Goal: Task Accomplishment & Management: Use online tool/utility

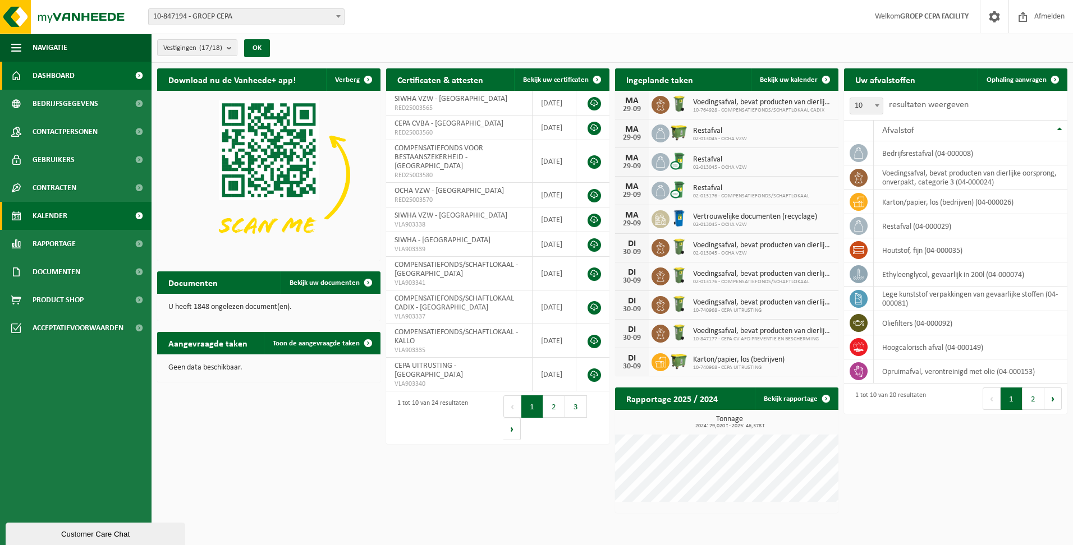
click at [70, 214] on link "Kalender" at bounding box center [75, 216] width 151 height 28
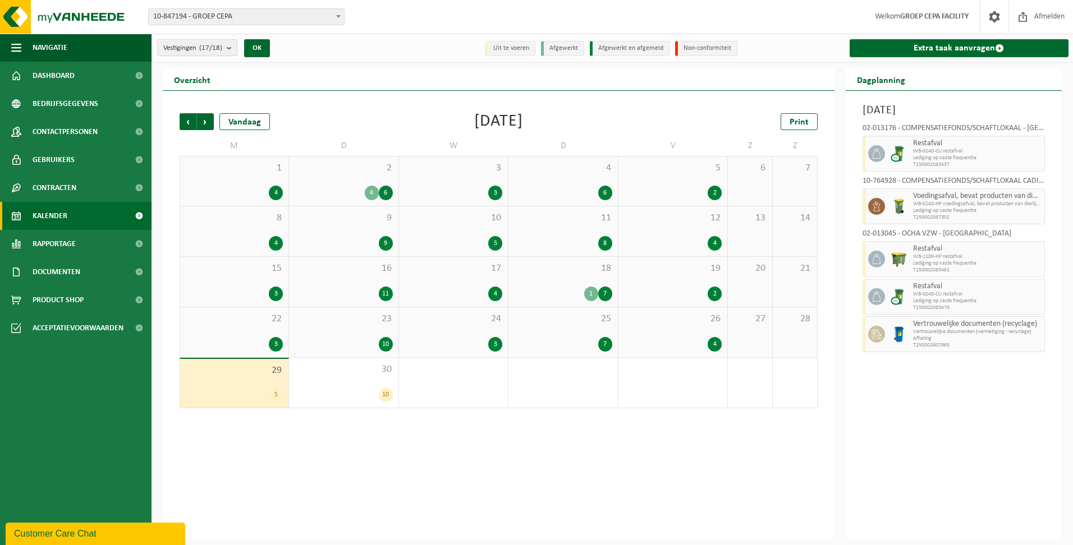
click at [234, 48] on b "submit" at bounding box center [232, 48] width 10 height 16
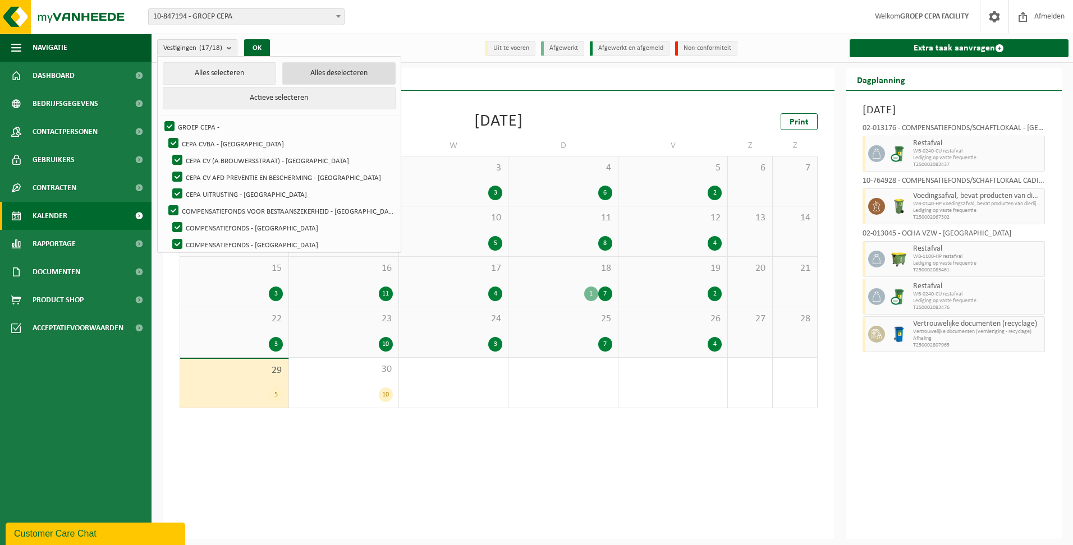
click at [312, 75] on button "Alles deselecteren" at bounding box center [338, 73] width 113 height 22
checkbox input "false"
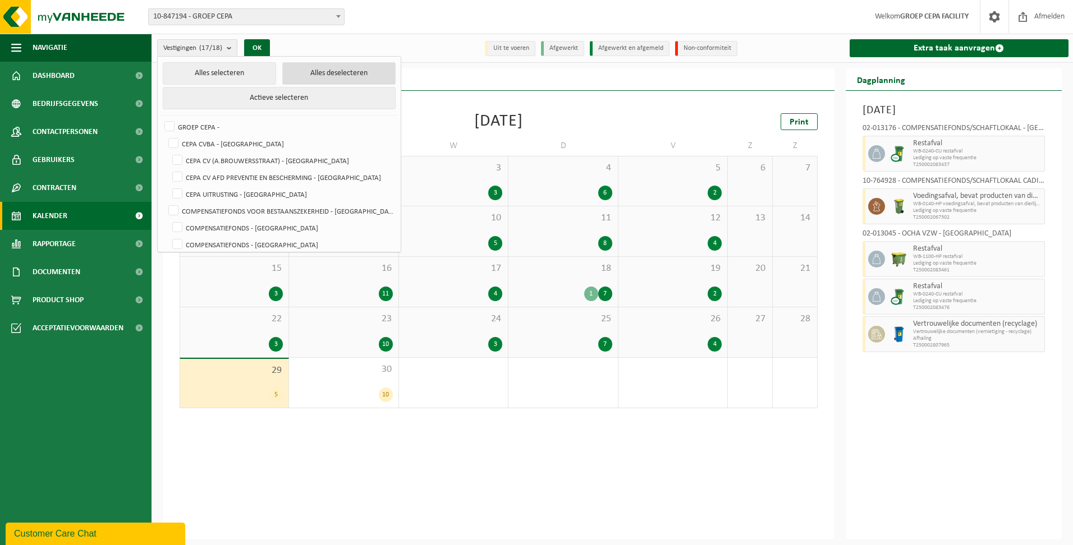
checkbox input "false"
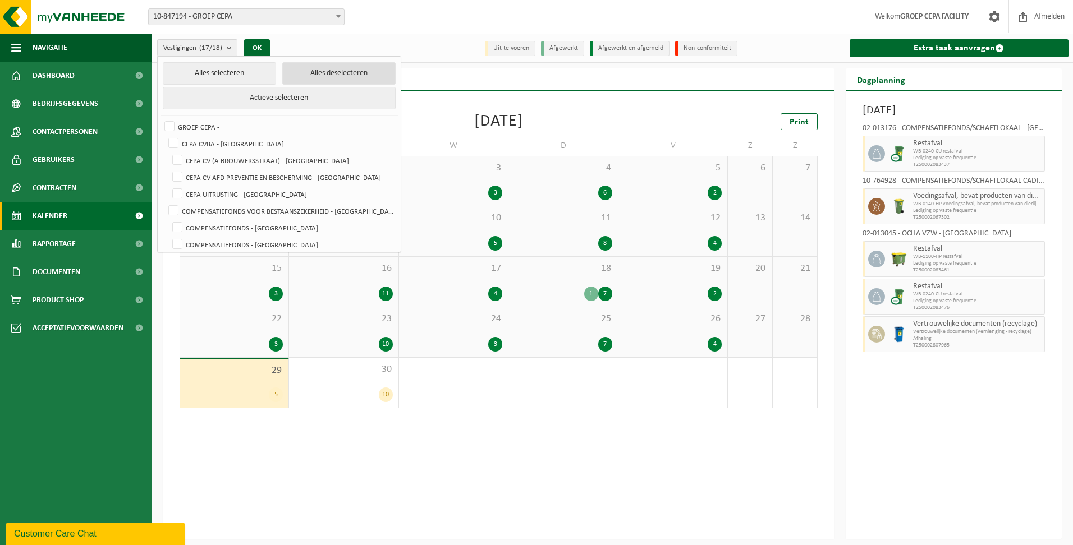
checkbox input "false"
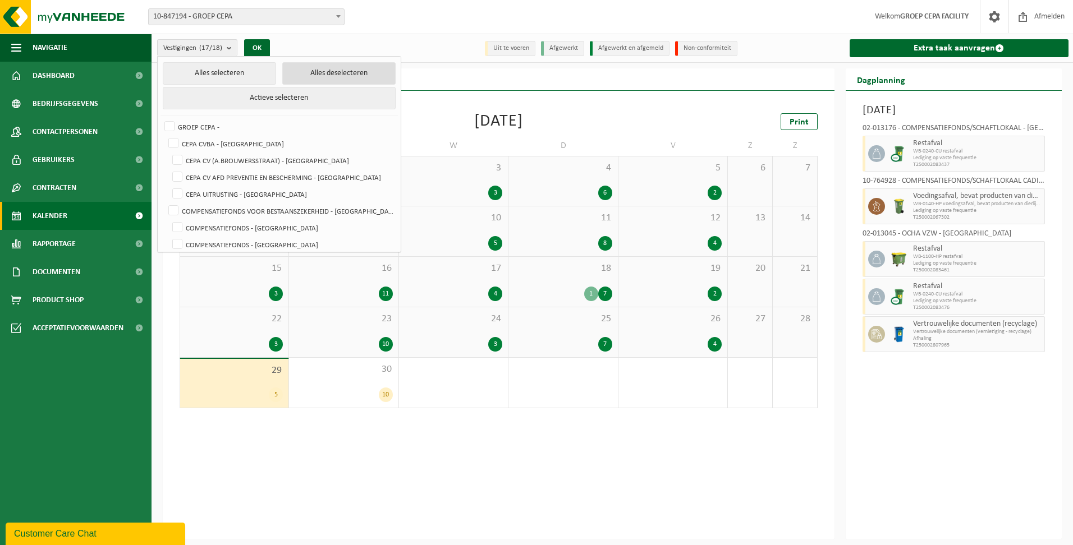
checkbox input "false"
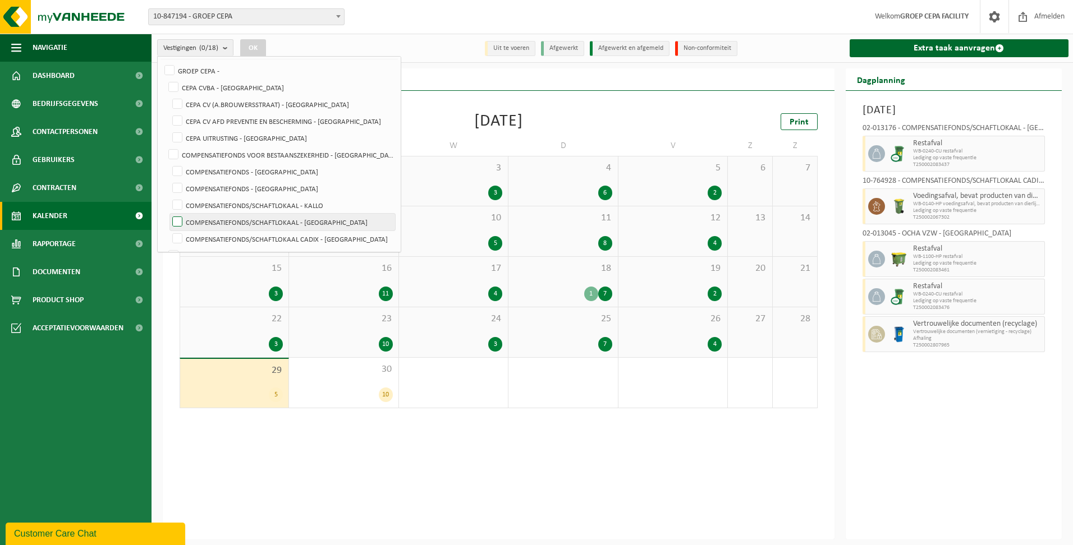
click at [345, 219] on label "COMPENSATIEFONDS/SCHAFTLOKAAL - [GEOGRAPHIC_DATA]" at bounding box center [282, 222] width 225 height 17
click at [168, 214] on input "COMPENSATIEFONDS/SCHAFTLOKAAL - [GEOGRAPHIC_DATA]" at bounding box center [168, 213] width 1 height 1
click at [259, 45] on button "OK" at bounding box center [253, 48] width 26 height 18
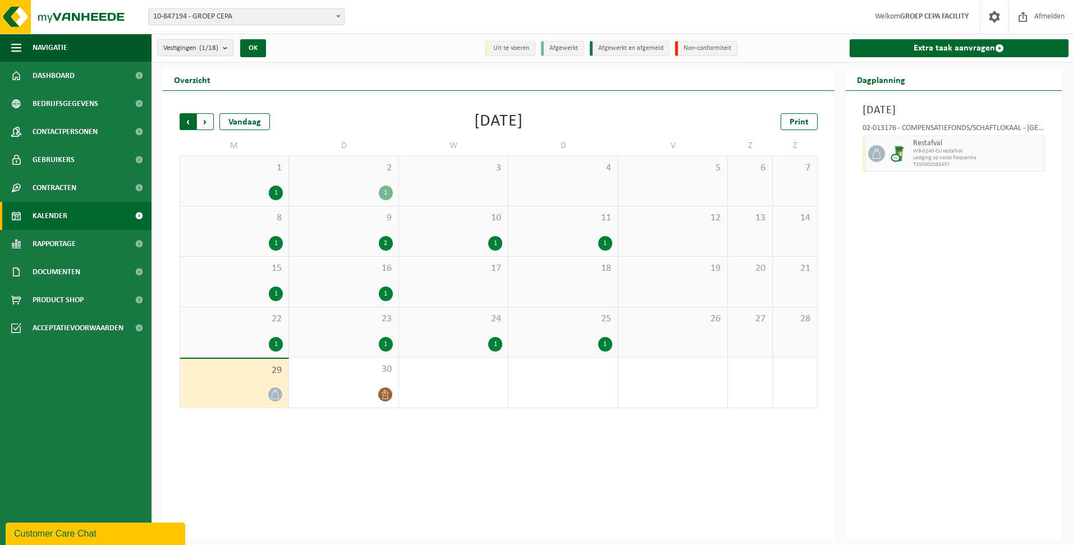
click at [204, 121] on span "Volgende" at bounding box center [205, 121] width 17 height 17
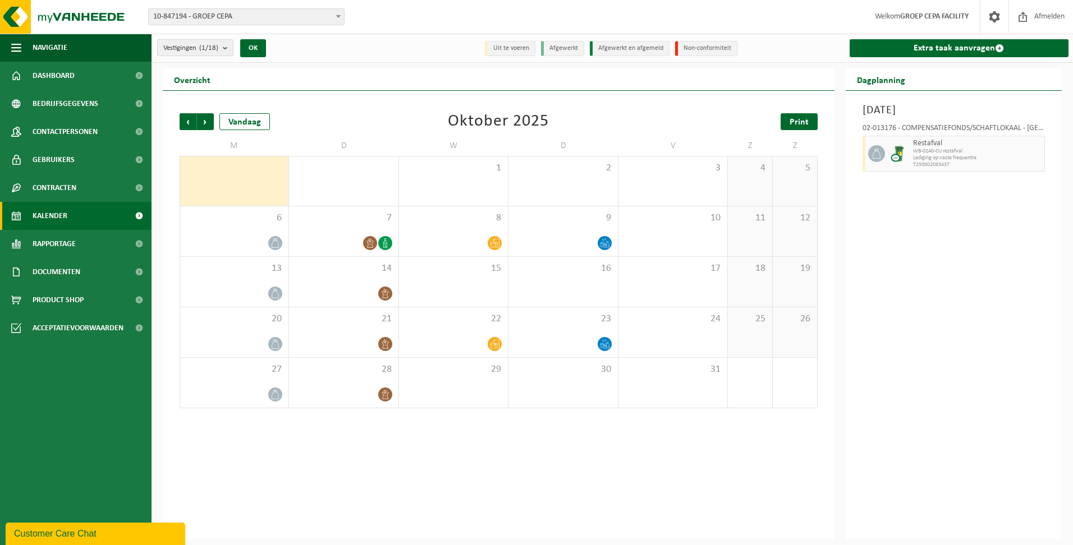
click at [797, 118] on span "Print" at bounding box center [798, 122] width 19 height 9
click at [228, 48] on b "submit" at bounding box center [228, 48] width 10 height 16
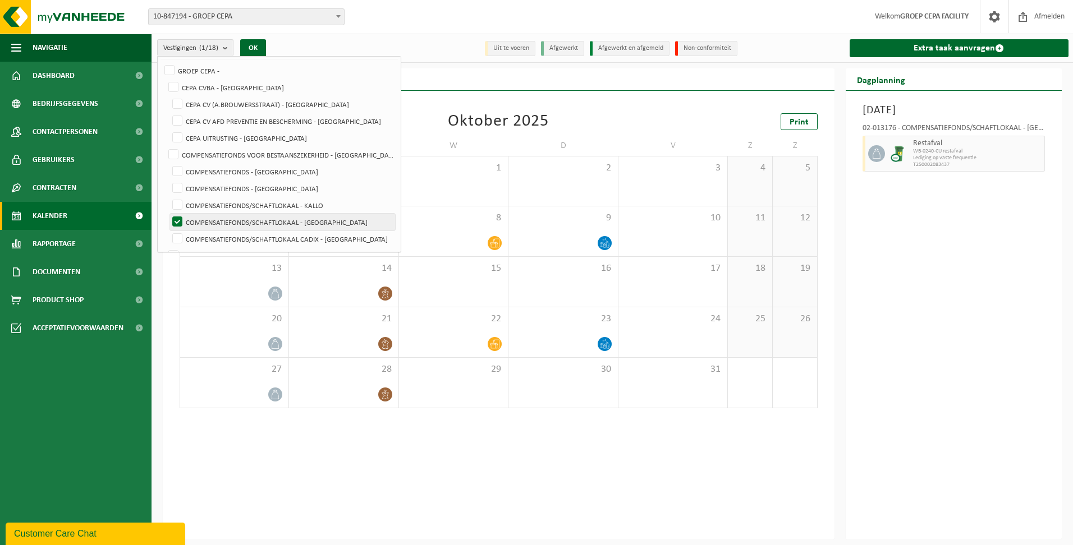
click at [249, 215] on label "COMPENSATIEFONDS/SCHAFTLOKAAL - [GEOGRAPHIC_DATA]" at bounding box center [282, 222] width 225 height 17
click at [168, 214] on input "COMPENSATIEFONDS/SCHAFTLOKAAL - [GEOGRAPHIC_DATA]" at bounding box center [168, 213] width 1 height 1
checkbox input "false"
click at [249, 234] on label "COMPENSATIEFONDS/SCHAFTLOKAAL CADIX - [GEOGRAPHIC_DATA]" at bounding box center [282, 239] width 225 height 17
click at [168, 231] on input "COMPENSATIEFONDS/SCHAFTLOKAAL CADIX - [GEOGRAPHIC_DATA]" at bounding box center [168, 230] width 1 height 1
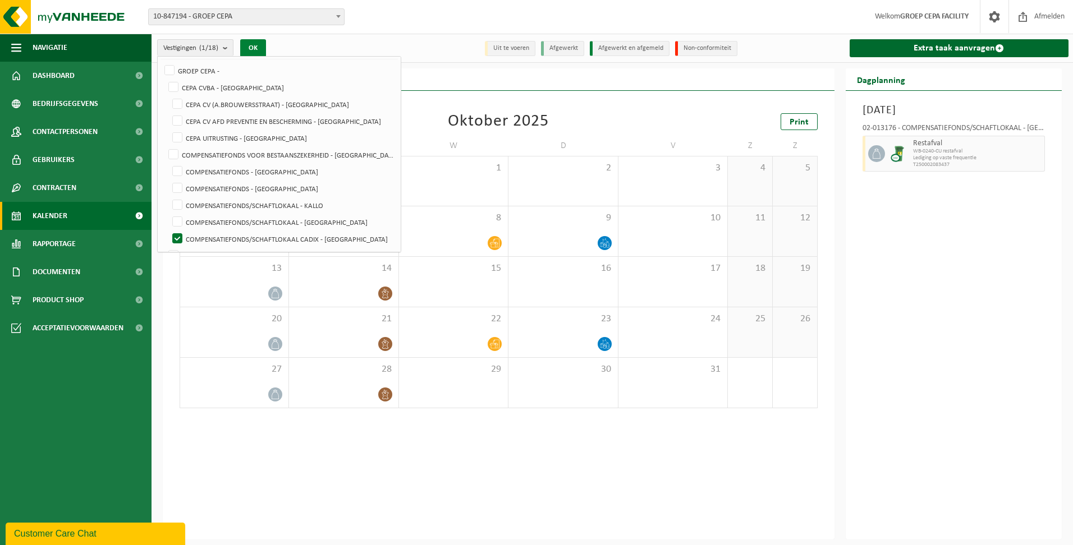
click at [259, 46] on button "OK" at bounding box center [253, 48] width 26 height 18
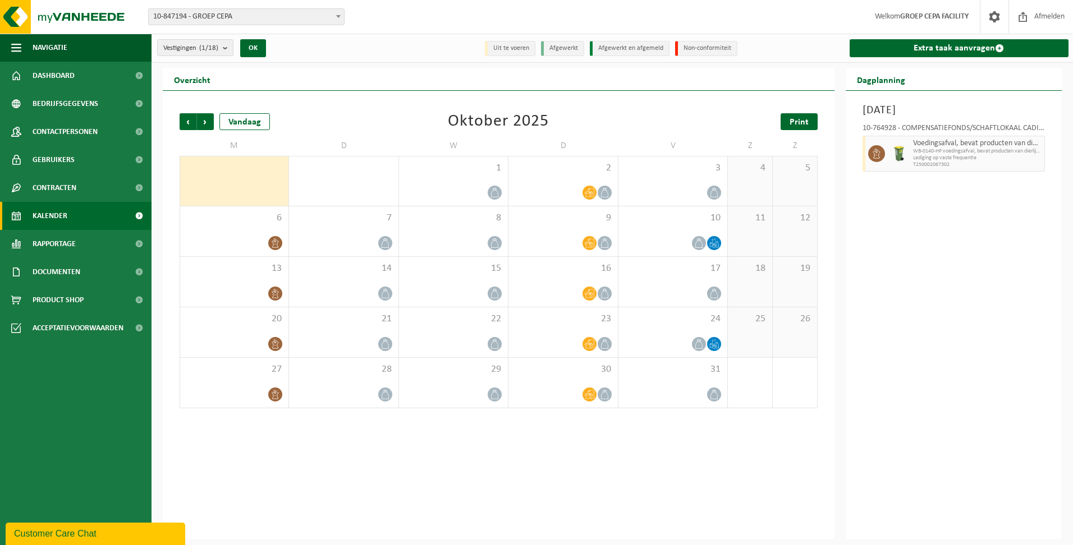
click at [803, 123] on span "Print" at bounding box center [798, 122] width 19 height 9
click at [226, 45] on b "submit" at bounding box center [228, 48] width 10 height 16
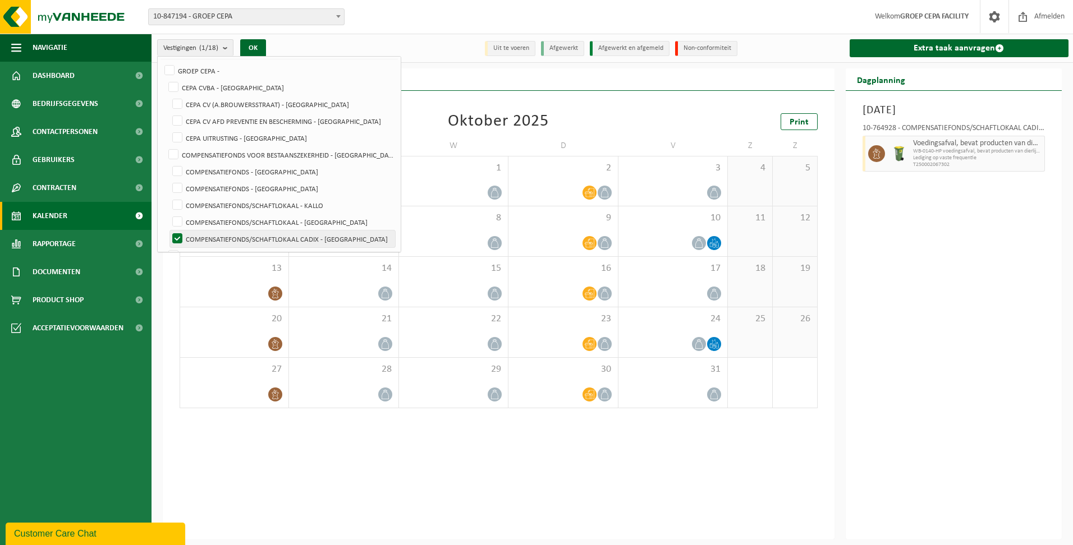
click at [247, 234] on label "COMPENSATIEFONDS/SCHAFTLOKAAL CADIX - [GEOGRAPHIC_DATA]" at bounding box center [282, 239] width 225 height 17
click at [168, 231] on input "COMPENSATIEFONDS/SCHAFTLOKAAL CADIX - [GEOGRAPHIC_DATA]" at bounding box center [168, 230] width 1 height 1
checkbox input "false"
click at [247, 206] on label "COMPENSATIEFONDS/SCHAFTLOKAAL - KALLO" at bounding box center [282, 205] width 225 height 17
click at [168, 197] on input "COMPENSATIEFONDS/SCHAFTLOKAAL - KALLO" at bounding box center [168, 196] width 1 height 1
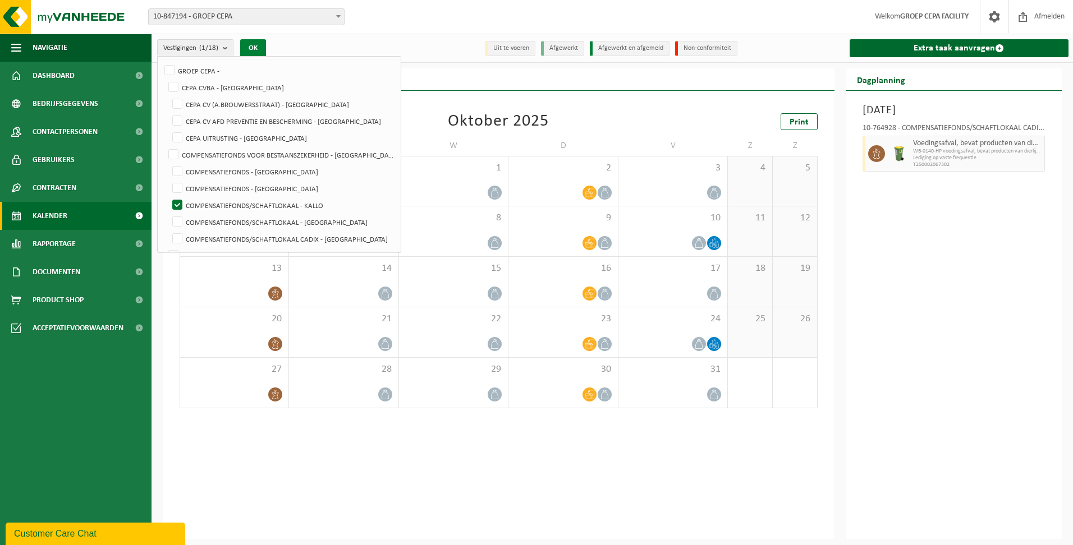
click at [251, 45] on button "OK" at bounding box center [253, 48] width 26 height 18
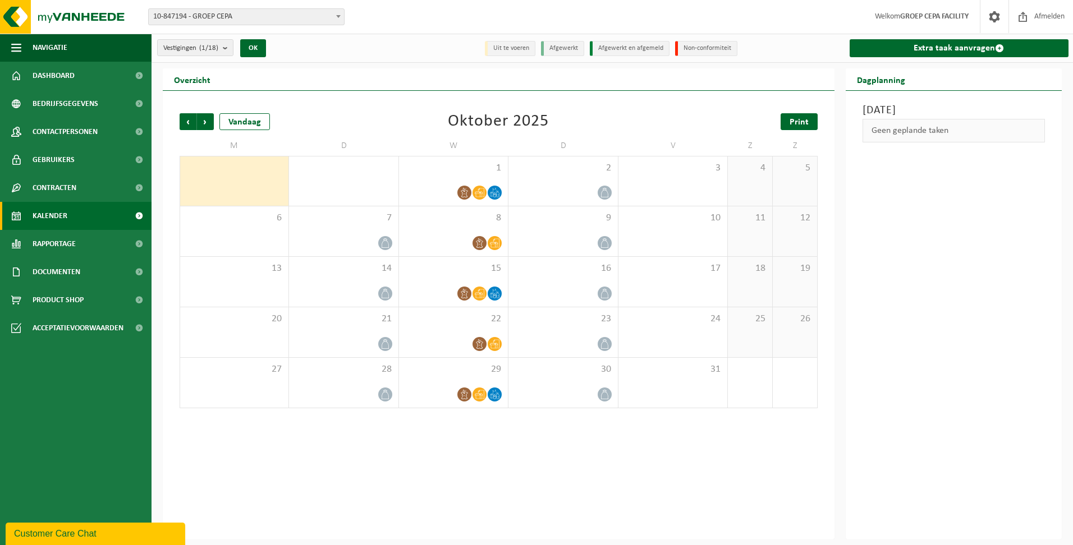
click at [810, 117] on link "Print" at bounding box center [798, 121] width 37 height 17
click at [229, 45] on b "submit" at bounding box center [228, 48] width 10 height 16
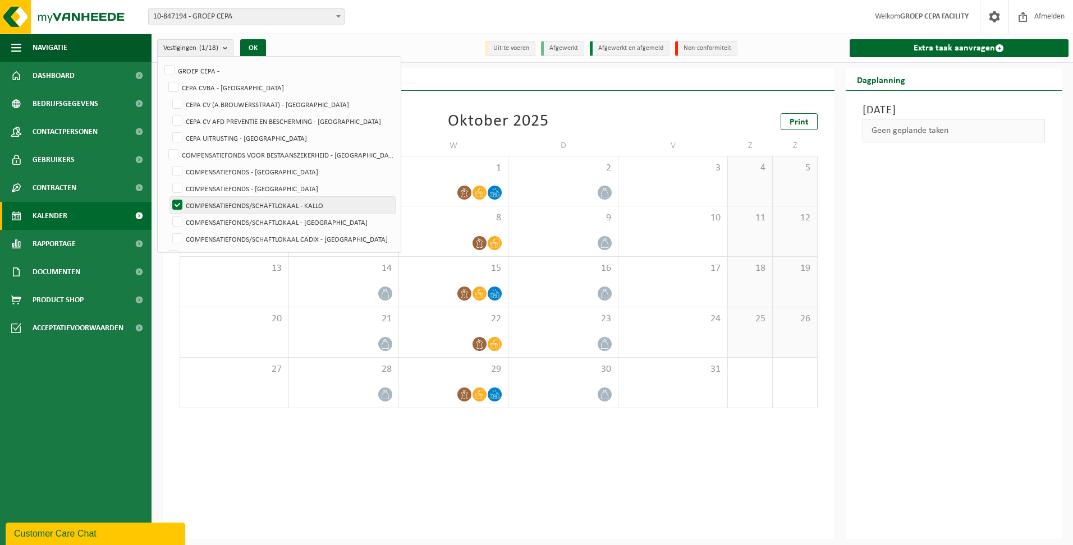
click at [219, 203] on label "COMPENSATIEFONDS/SCHAFTLOKAAL - KALLO" at bounding box center [282, 205] width 225 height 17
click at [168, 197] on input "COMPENSATIEFONDS/SCHAFTLOKAAL - KALLO" at bounding box center [168, 196] width 1 height 1
checkbox input "false"
click at [231, 85] on label "CEPA CVBA - [GEOGRAPHIC_DATA]" at bounding box center [280, 87] width 229 height 17
click at [164, 79] on input "CEPA CVBA - [GEOGRAPHIC_DATA]" at bounding box center [164, 79] width 1 height 1
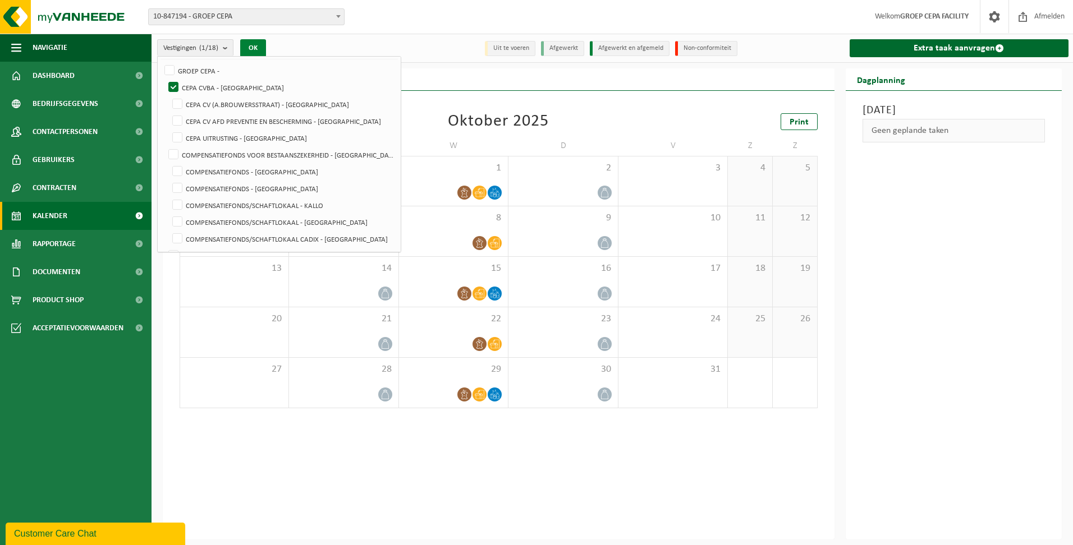
click at [255, 47] on button "OK" at bounding box center [253, 48] width 26 height 18
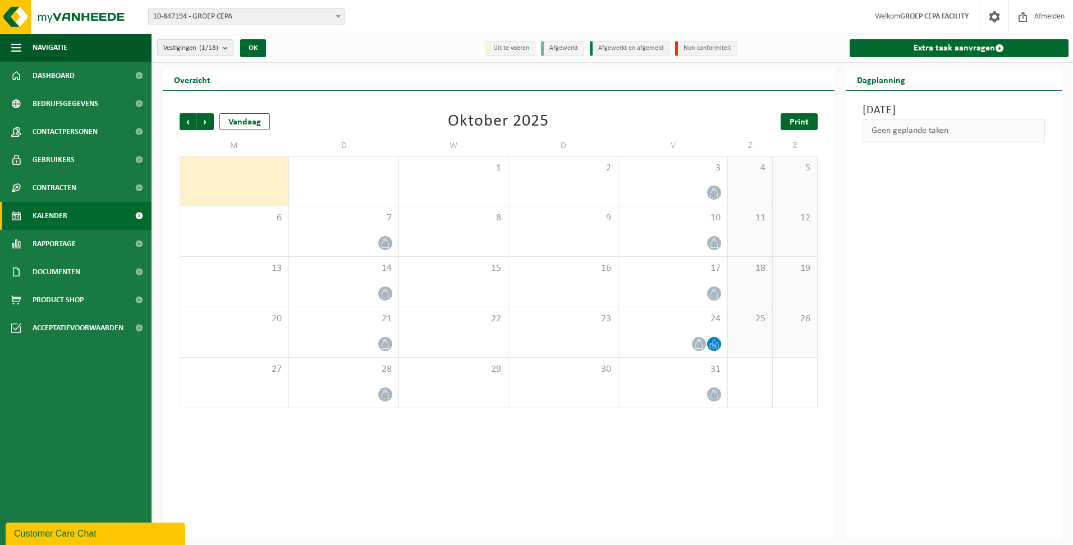
click at [803, 119] on span "Print" at bounding box center [798, 122] width 19 height 9
click at [228, 44] on b "submit" at bounding box center [228, 48] width 10 height 16
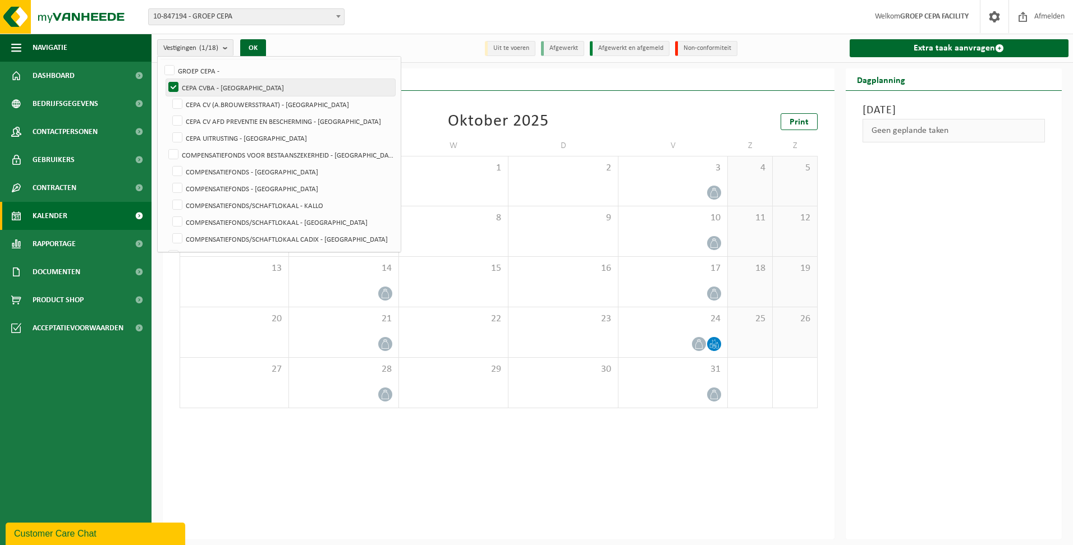
click at [229, 85] on label "CEPA CVBA - [GEOGRAPHIC_DATA]" at bounding box center [280, 87] width 229 height 17
click at [164, 79] on input "CEPA CVBA - [GEOGRAPHIC_DATA]" at bounding box center [164, 79] width 1 height 1
checkbox input "false"
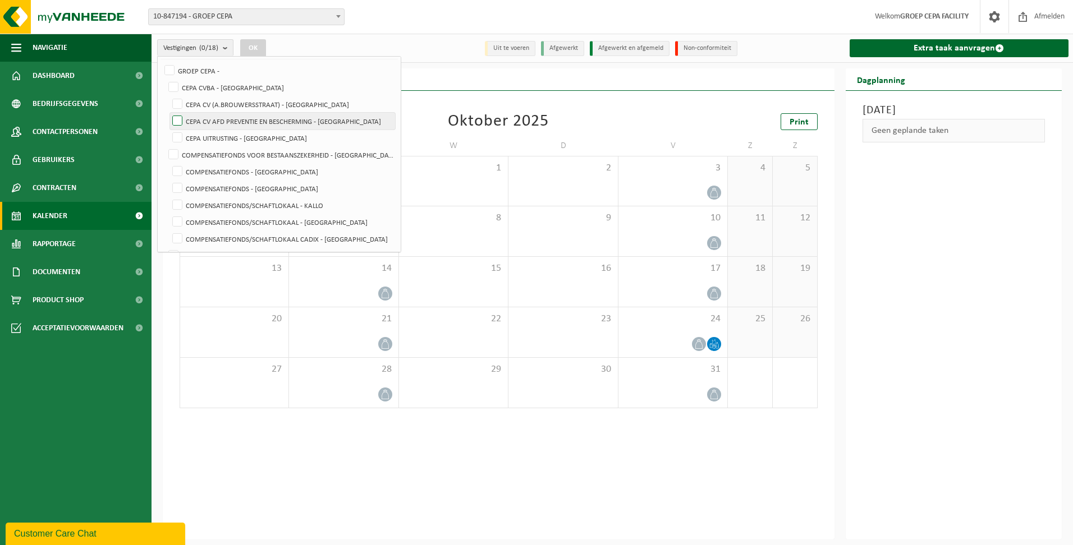
click at [234, 117] on label "CEPA CV AFD PREVENTIE EN BESCHERMING - [GEOGRAPHIC_DATA]" at bounding box center [282, 121] width 225 height 17
click at [168, 113] on input "CEPA CV AFD PREVENTIE EN BESCHERMING - [GEOGRAPHIC_DATA]" at bounding box center [168, 112] width 1 height 1
click at [251, 47] on button "OK" at bounding box center [253, 48] width 26 height 18
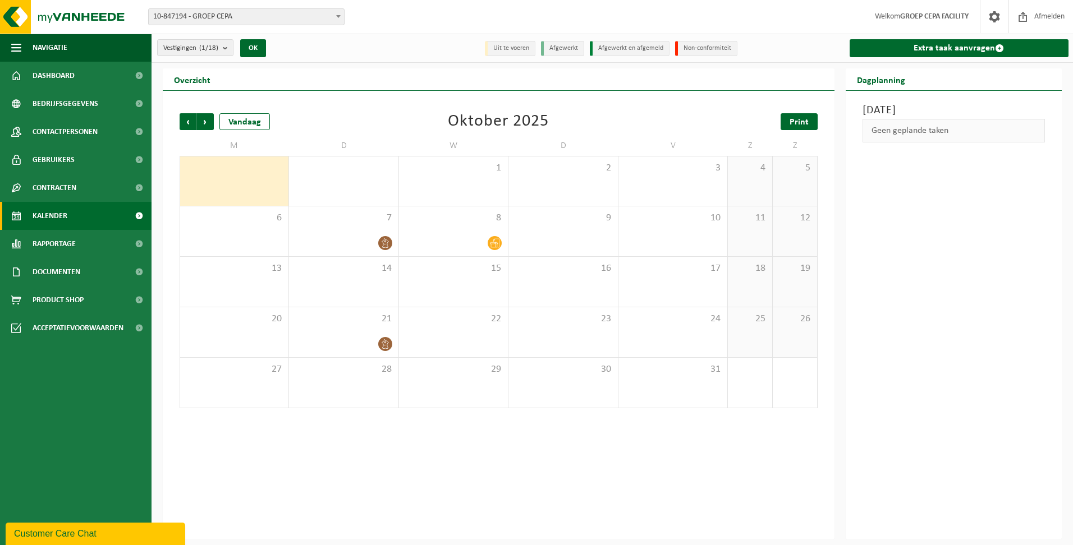
click at [799, 120] on span "Print" at bounding box center [798, 122] width 19 height 9
click at [228, 47] on b "submit" at bounding box center [228, 48] width 10 height 16
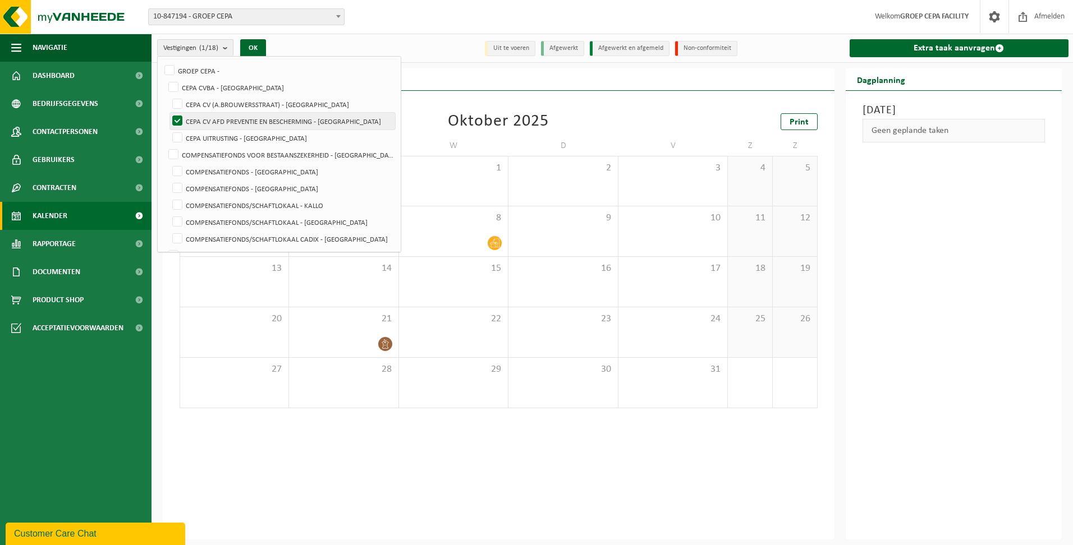
click at [214, 117] on label "CEPA CV AFD PREVENTIE EN BESCHERMING - [GEOGRAPHIC_DATA]" at bounding box center [282, 121] width 225 height 17
click at [168, 113] on input "CEPA CV AFD PREVENTIE EN BESCHERMING - [GEOGRAPHIC_DATA]" at bounding box center [168, 112] width 1 height 1
checkbox input "false"
click at [213, 134] on label "CEPA UITRUSTING - [GEOGRAPHIC_DATA]" at bounding box center [282, 138] width 225 height 17
click at [168, 130] on input "CEPA UITRUSTING - [GEOGRAPHIC_DATA]" at bounding box center [168, 129] width 1 height 1
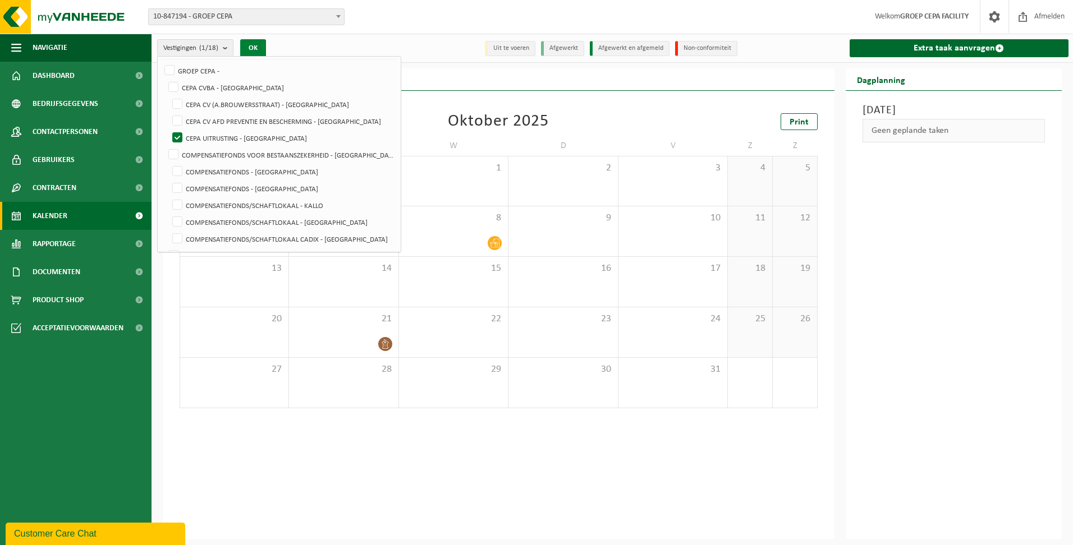
click at [251, 44] on button "OK" at bounding box center [253, 48] width 26 height 18
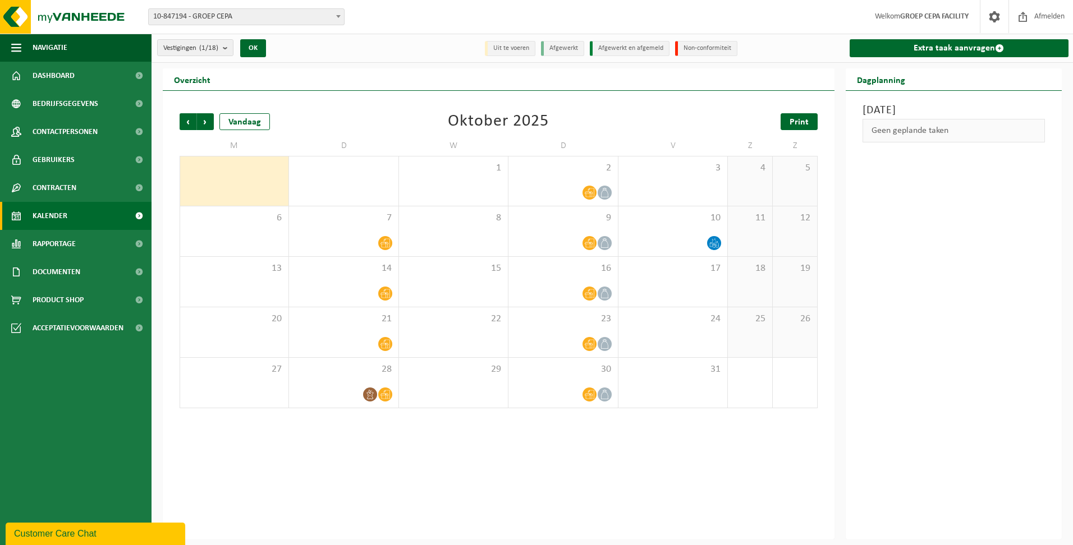
click at [797, 118] on span "Print" at bounding box center [798, 122] width 19 height 9
click at [229, 49] on b "submit" at bounding box center [228, 48] width 10 height 16
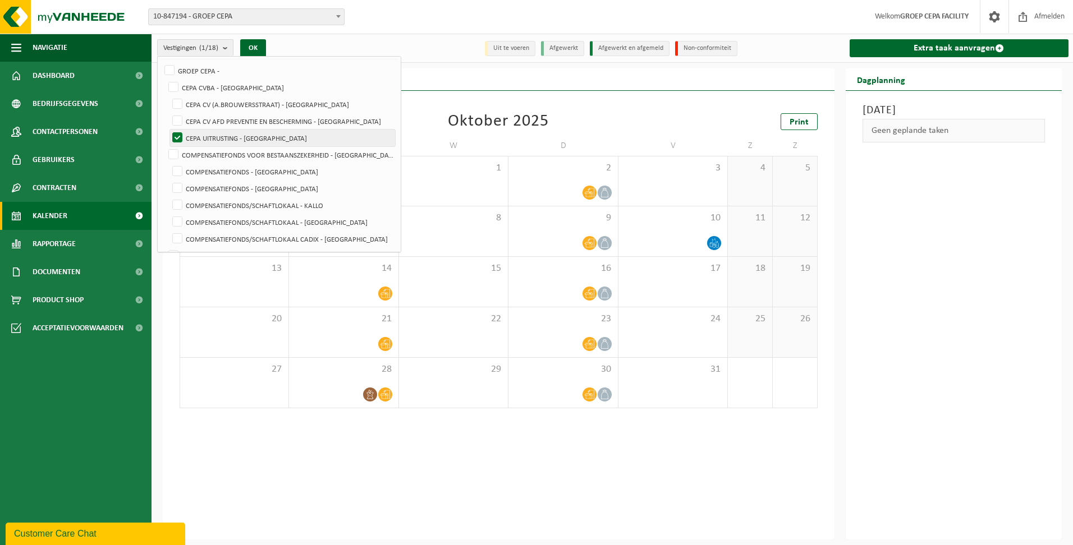
click at [231, 135] on label "CEPA UITRUSTING - [GEOGRAPHIC_DATA]" at bounding box center [282, 138] width 225 height 17
click at [168, 130] on input "CEPA UITRUSTING - [GEOGRAPHIC_DATA]" at bounding box center [168, 129] width 1 height 1
checkbox input "false"
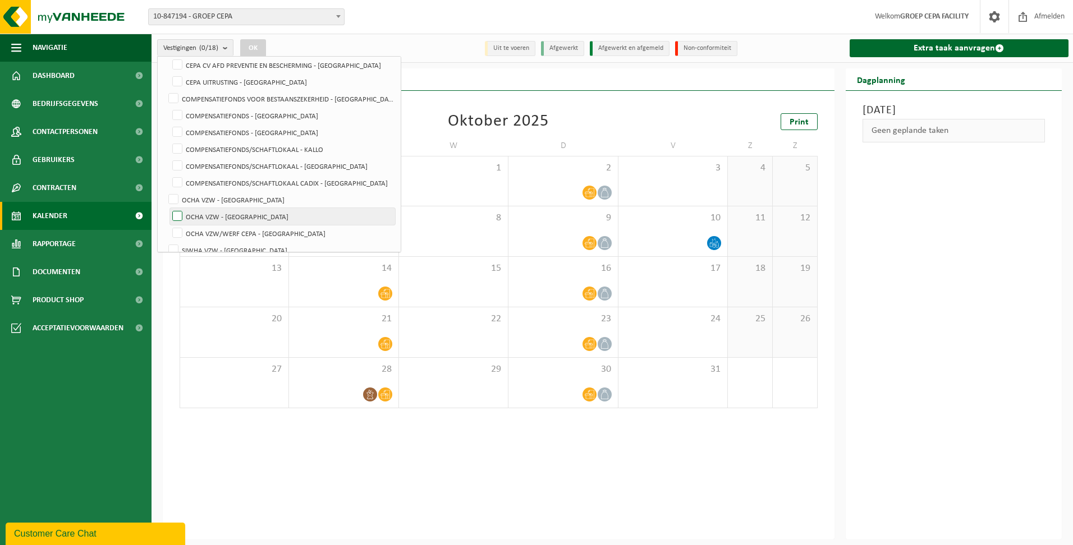
click at [256, 214] on label "OCHA VZW - [GEOGRAPHIC_DATA]" at bounding box center [282, 216] width 225 height 17
click at [168, 208] on input "OCHA VZW - [GEOGRAPHIC_DATA]" at bounding box center [168, 208] width 1 height 1
click at [248, 47] on button "OK" at bounding box center [253, 48] width 26 height 18
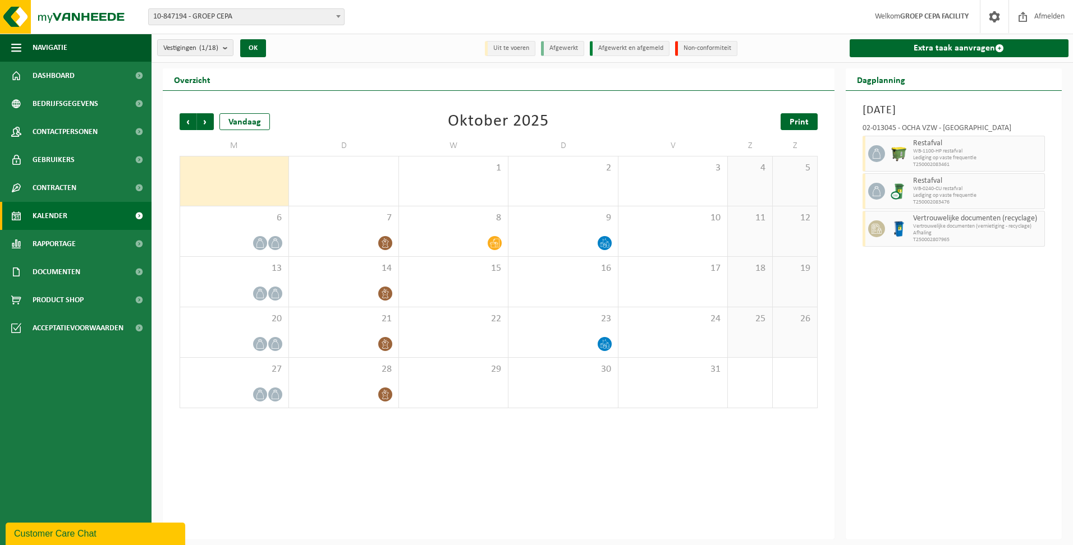
click at [800, 123] on span "Print" at bounding box center [798, 122] width 19 height 9
click at [226, 47] on b "submit" at bounding box center [228, 48] width 10 height 16
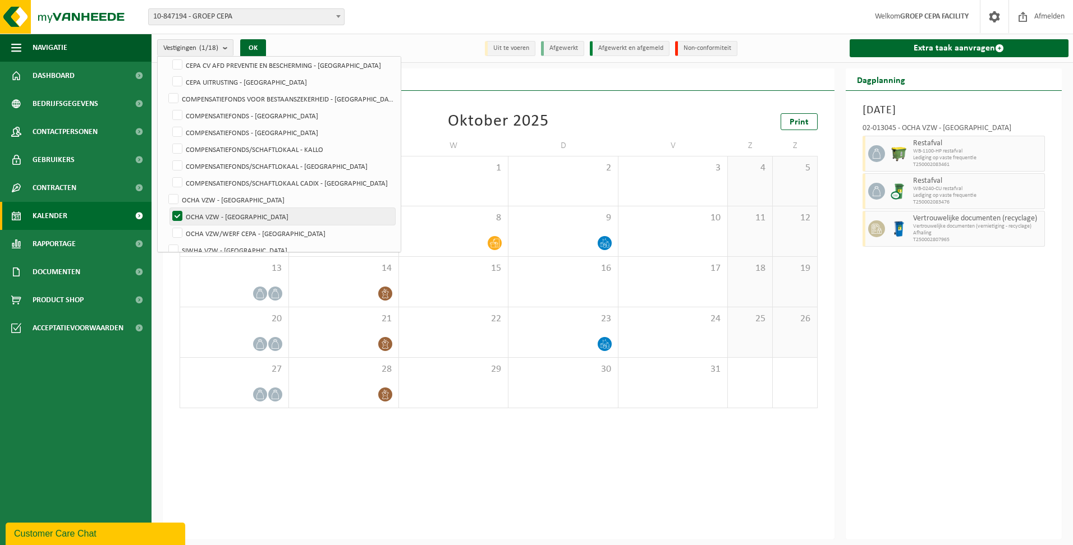
click at [259, 216] on label "OCHA VZW - [GEOGRAPHIC_DATA]" at bounding box center [282, 216] width 225 height 17
click at [168, 208] on input "OCHA VZW - [GEOGRAPHIC_DATA]" at bounding box center [168, 208] width 1 height 1
checkbox input "false"
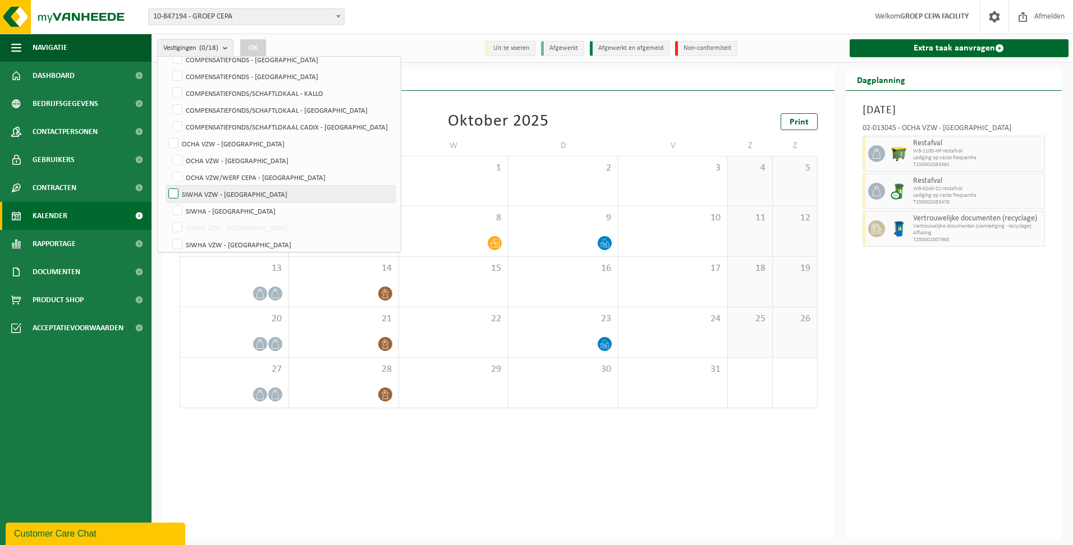
click at [274, 192] on label "SIWHA VZW - [GEOGRAPHIC_DATA]" at bounding box center [280, 194] width 229 height 17
click at [164, 186] on input "SIWHA VZW - [GEOGRAPHIC_DATA]" at bounding box center [164, 185] width 1 height 1
checkbox input "true"
click at [249, 47] on button "OK" at bounding box center [253, 48] width 26 height 18
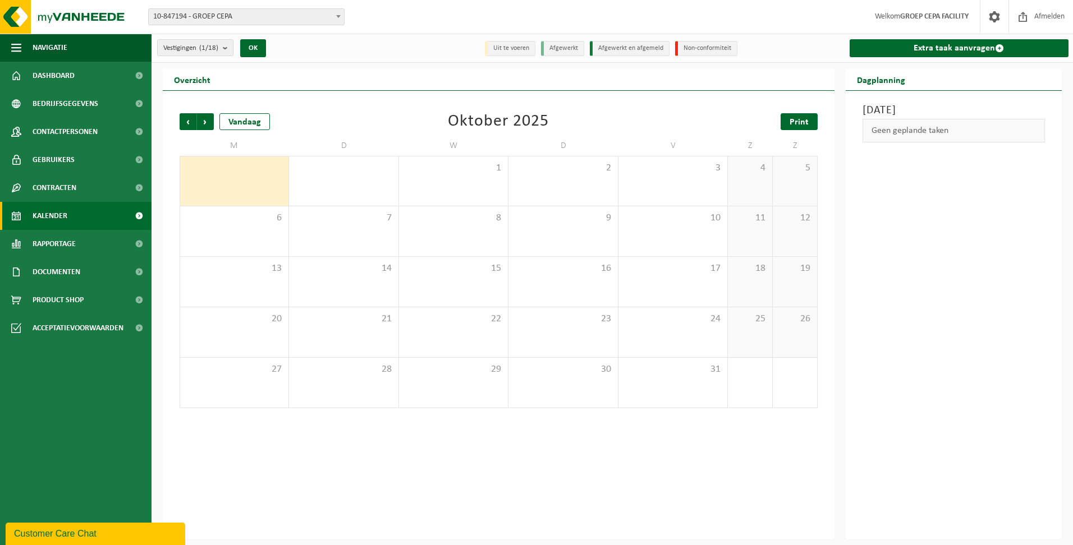
click at [807, 119] on span "Print" at bounding box center [798, 122] width 19 height 9
click at [231, 48] on b "submit" at bounding box center [228, 48] width 10 height 16
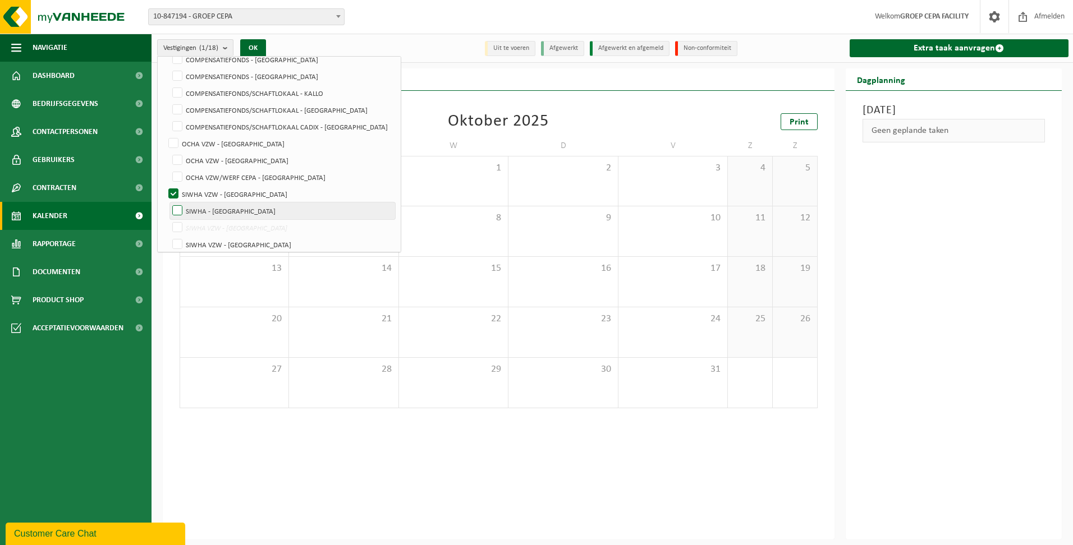
click at [253, 212] on label "SIWHA - [GEOGRAPHIC_DATA]" at bounding box center [282, 211] width 225 height 17
click at [168, 203] on input "SIWHA - [GEOGRAPHIC_DATA]" at bounding box center [168, 202] width 1 height 1
checkbox input "true"
click at [173, 190] on label "SIWHA VZW - [GEOGRAPHIC_DATA]" at bounding box center [280, 194] width 229 height 17
click at [164, 186] on input "SIWHA VZW - [GEOGRAPHIC_DATA]" at bounding box center [164, 185] width 1 height 1
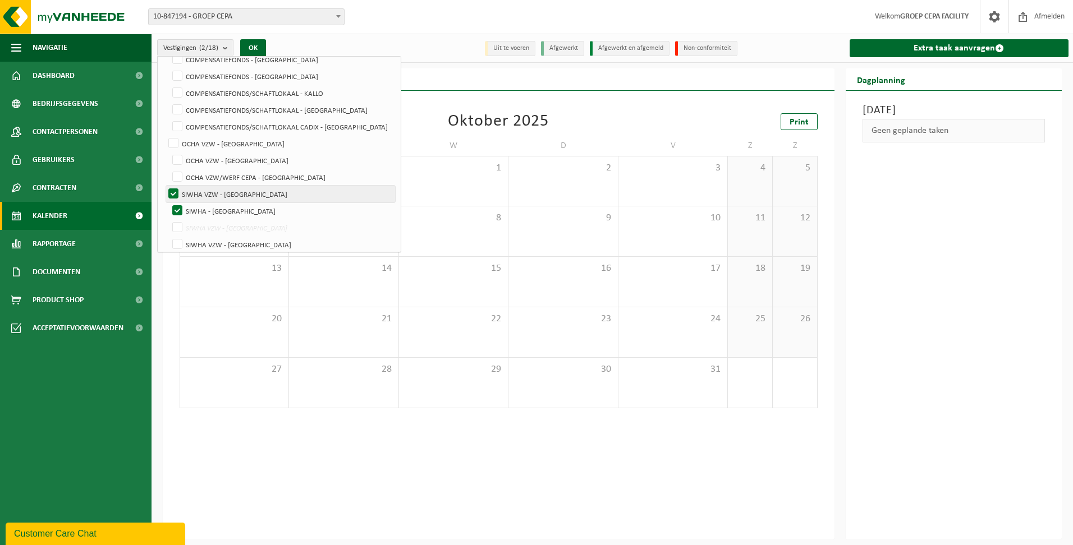
checkbox input "false"
click at [254, 48] on button "OK" at bounding box center [253, 48] width 26 height 18
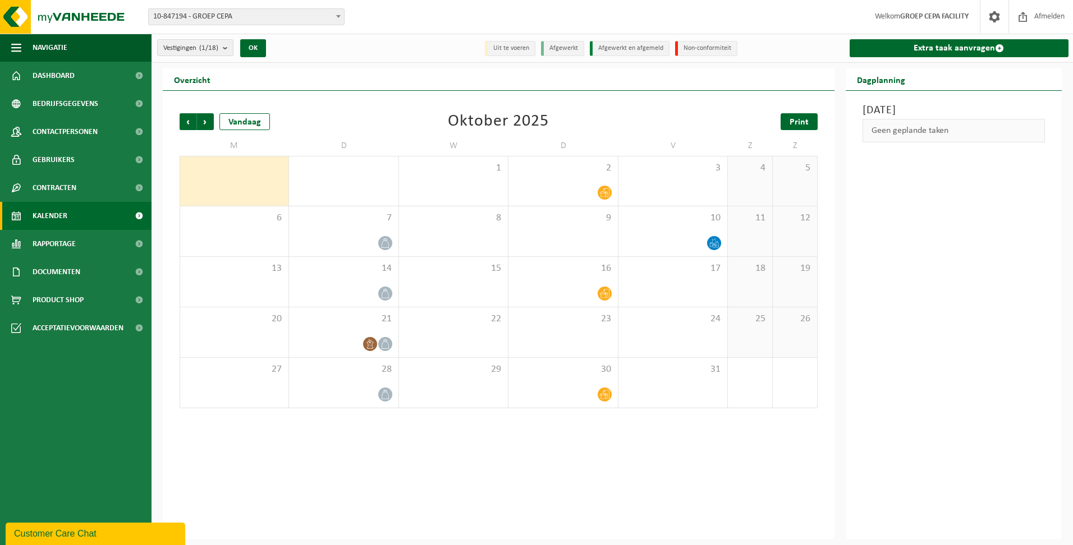
click at [796, 118] on span "Print" at bounding box center [798, 122] width 19 height 9
click at [230, 48] on b "submit" at bounding box center [228, 48] width 10 height 16
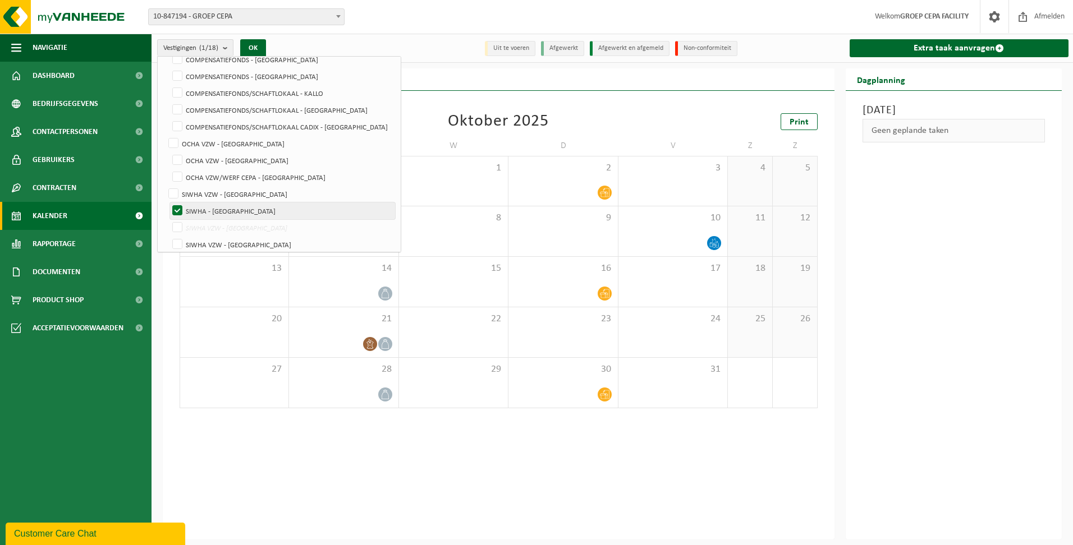
click at [213, 204] on label "SIWHA - [GEOGRAPHIC_DATA]" at bounding box center [282, 211] width 225 height 17
click at [168, 203] on input "SIWHA - [GEOGRAPHIC_DATA]" at bounding box center [168, 202] width 1 height 1
checkbox input "false"
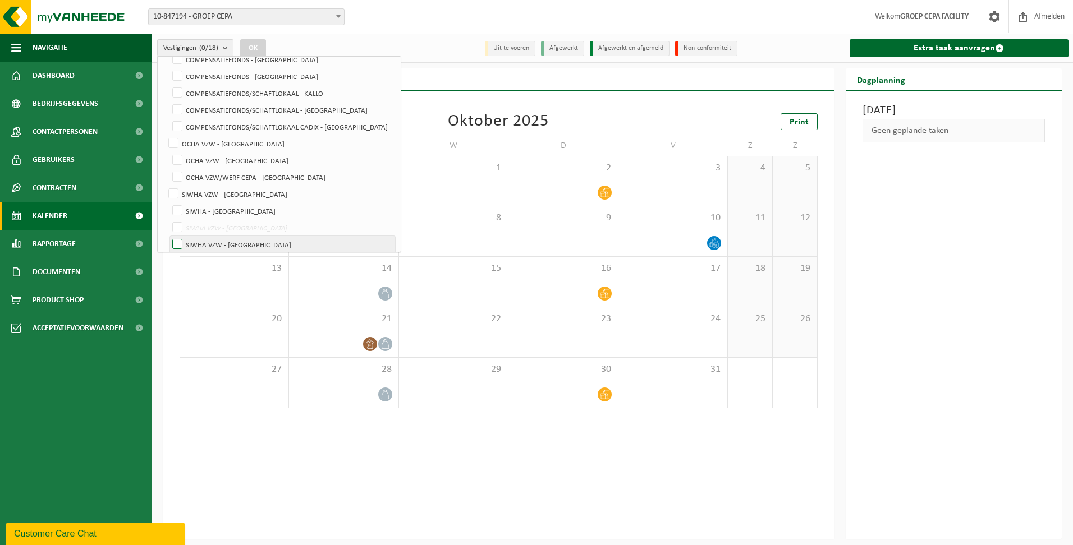
click at [224, 245] on label "SIWHA VZW - [GEOGRAPHIC_DATA]" at bounding box center [282, 244] width 225 height 17
click at [168, 236] on input "SIWHA VZW - [GEOGRAPHIC_DATA]" at bounding box center [168, 236] width 1 height 1
checkbox input "true"
click at [257, 44] on button "OK" at bounding box center [253, 48] width 26 height 18
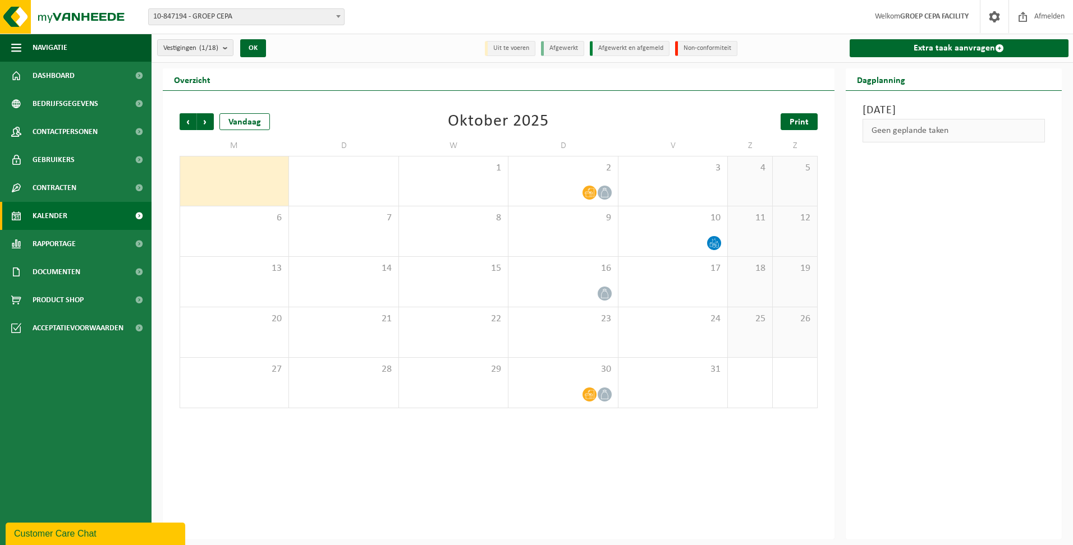
click at [804, 123] on span "Print" at bounding box center [798, 122] width 19 height 9
